Goal: Task Accomplishment & Management: Use online tool/utility

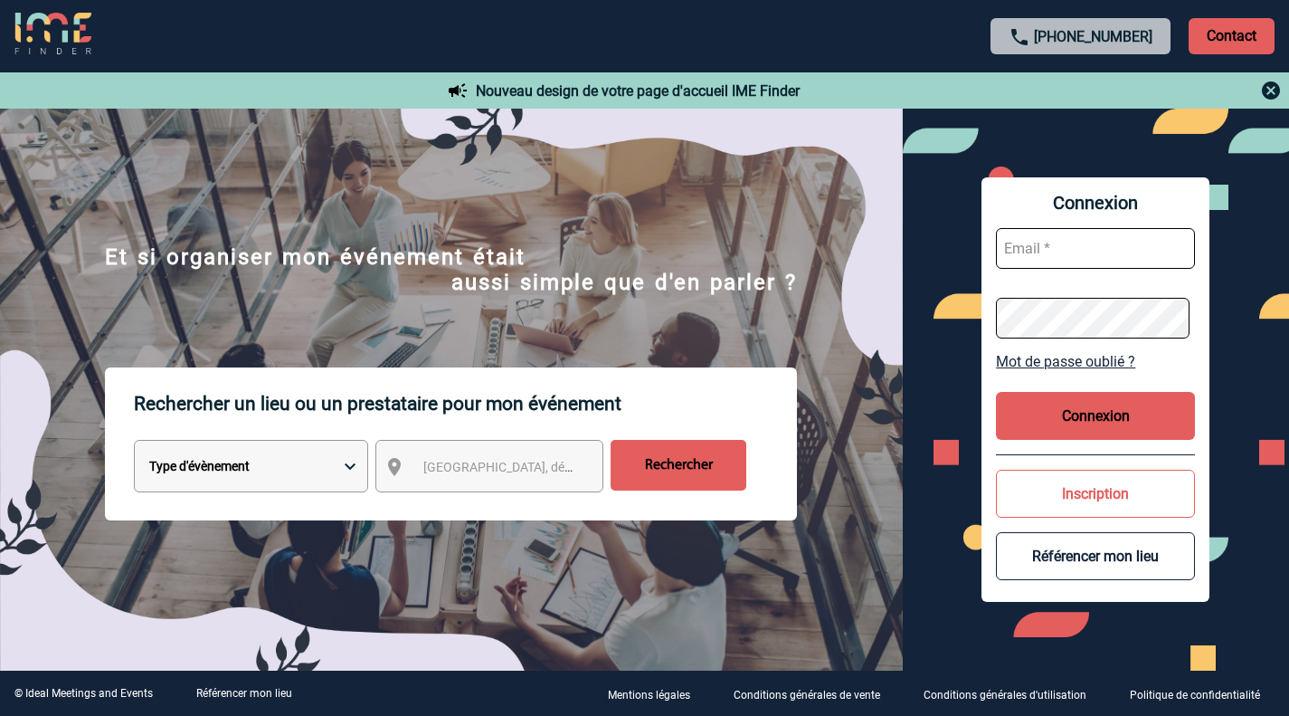
click at [323, 469] on select "Type d'évènement Séminaire avec nuitée Réunion Repas de groupe Team Building & …" at bounding box center [251, 466] width 234 height 52
select select "1"
click at [134, 442] on select "Type d'évènement Séminaire avec nuitée Réunion Repas de groupe Team Building & …" at bounding box center [251, 466] width 234 height 52
click at [454, 474] on span "Ville, département, région..." at bounding box center [549, 467] width 252 height 14
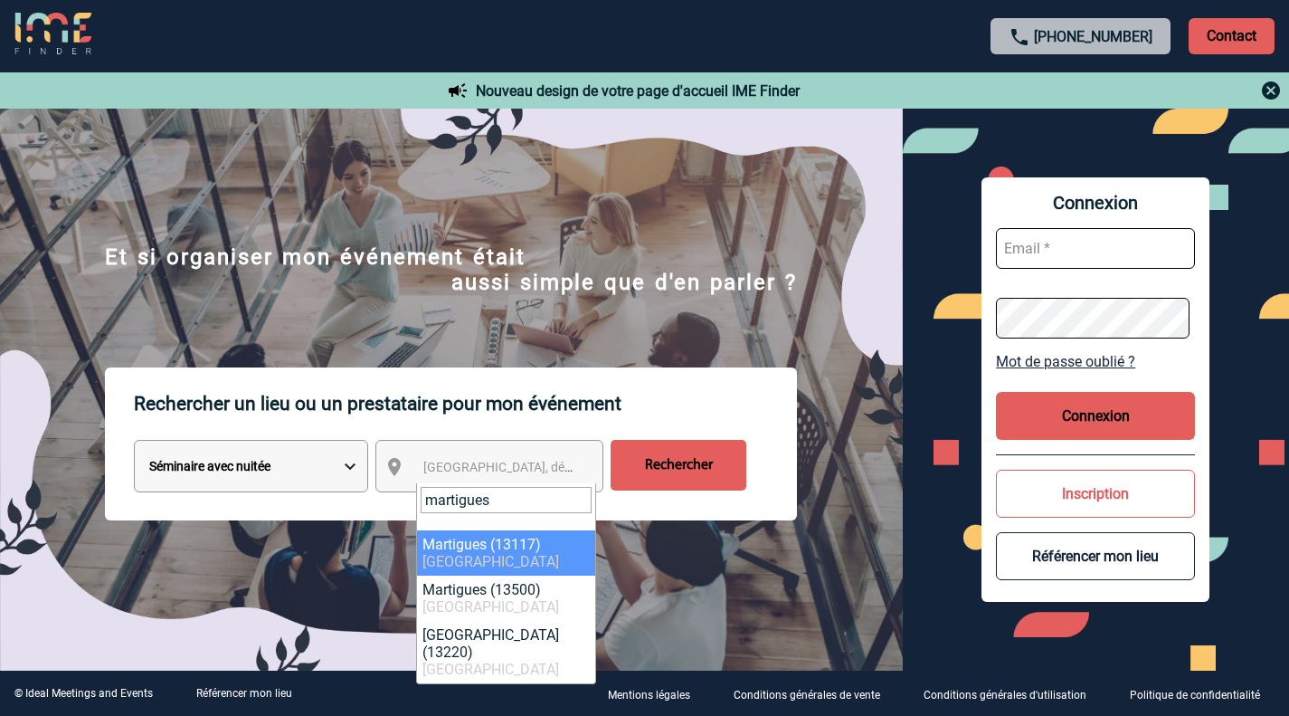
type input "martigues"
select select "7256"
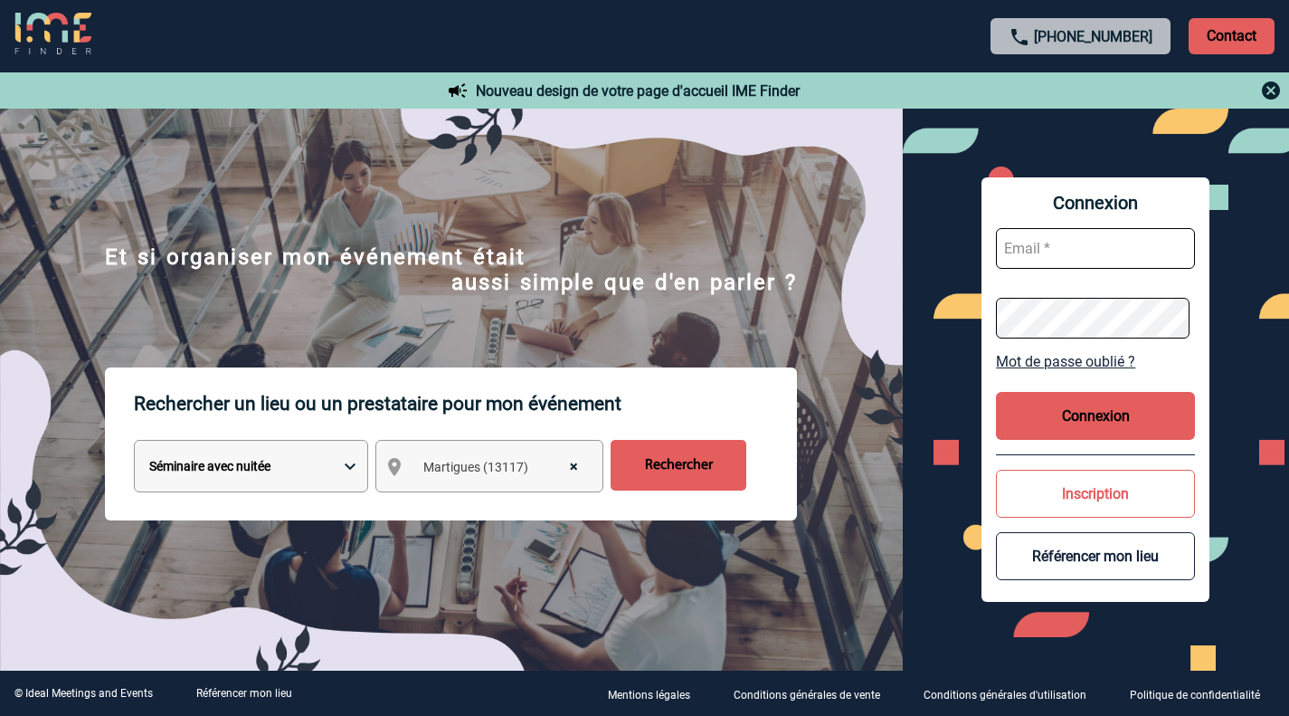
click at [680, 453] on input "Rechercher" at bounding box center [679, 465] width 136 height 51
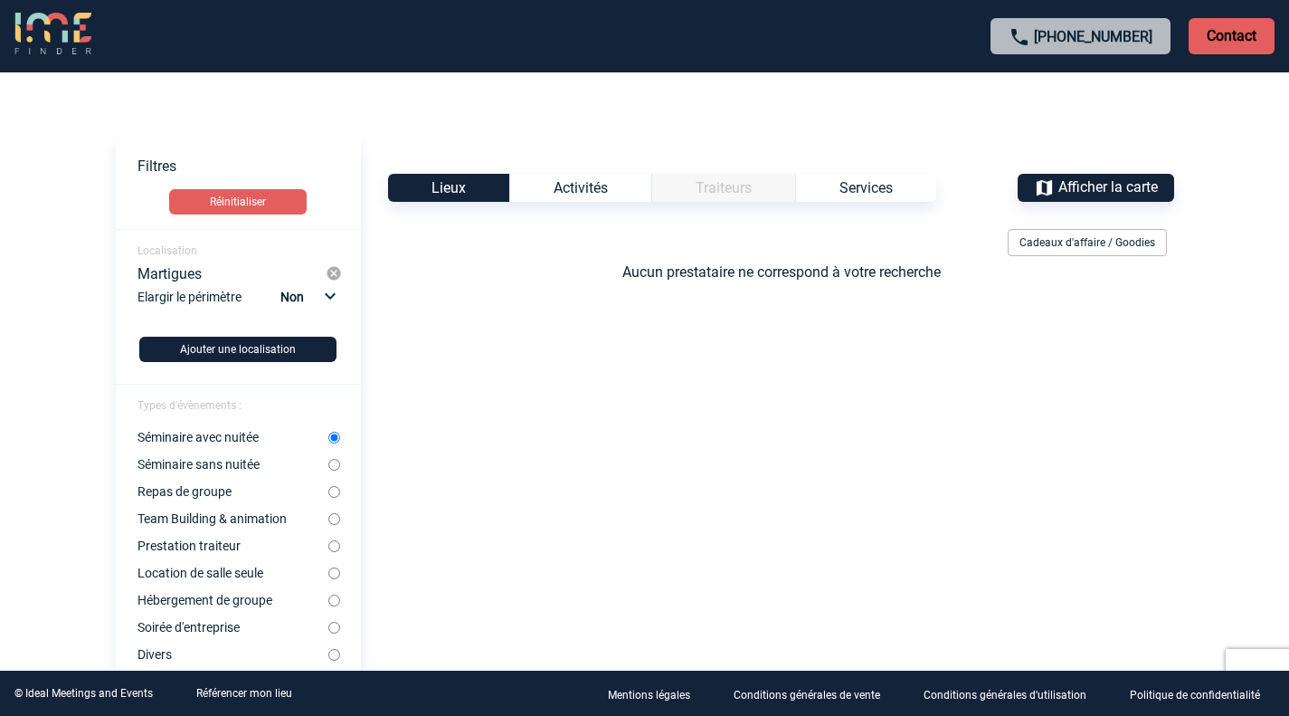
click at [305, 299] on select "Non 10km 20km 50km" at bounding box center [307, 297] width 62 height 24
select select "10"
click at [280, 285] on select "Non 10km 20km 50km" at bounding box center [307, 297] width 62 height 24
